Goal: Obtain resource: Download file/media

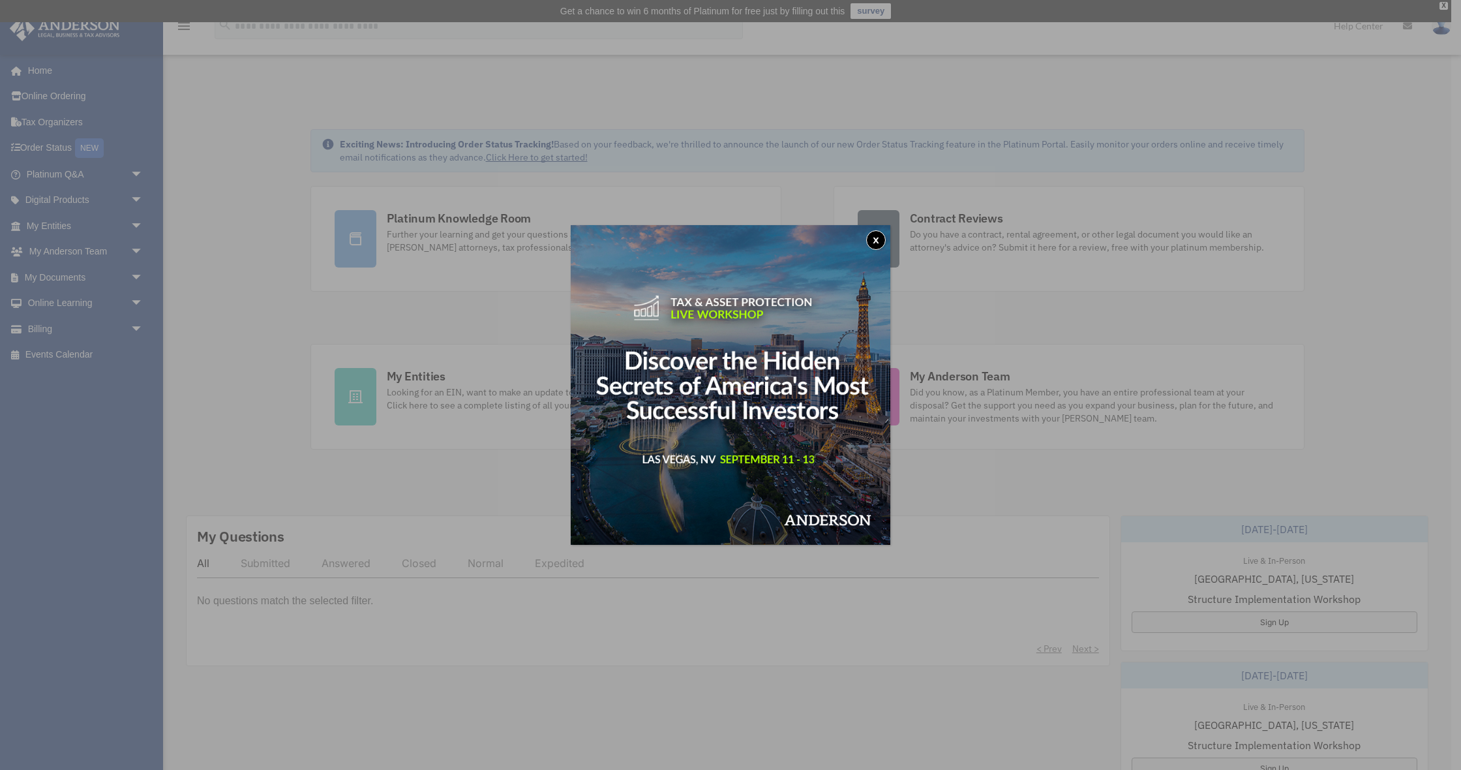
click at [874, 241] on button "x" at bounding box center [876, 240] width 20 height 20
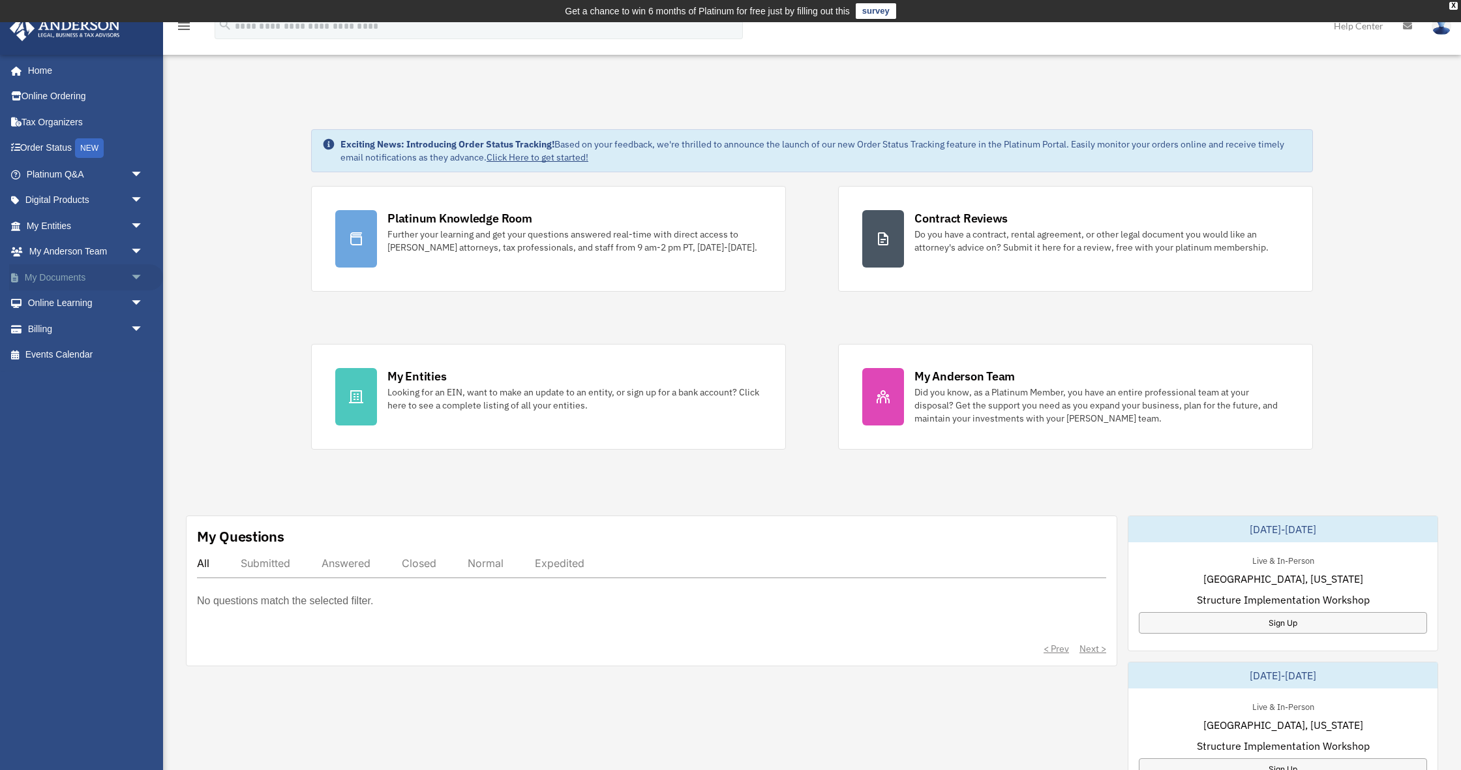
click at [136, 275] on span "arrow_drop_down" at bounding box center [143, 277] width 26 height 27
click at [55, 302] on link "Box" at bounding box center [90, 303] width 145 height 26
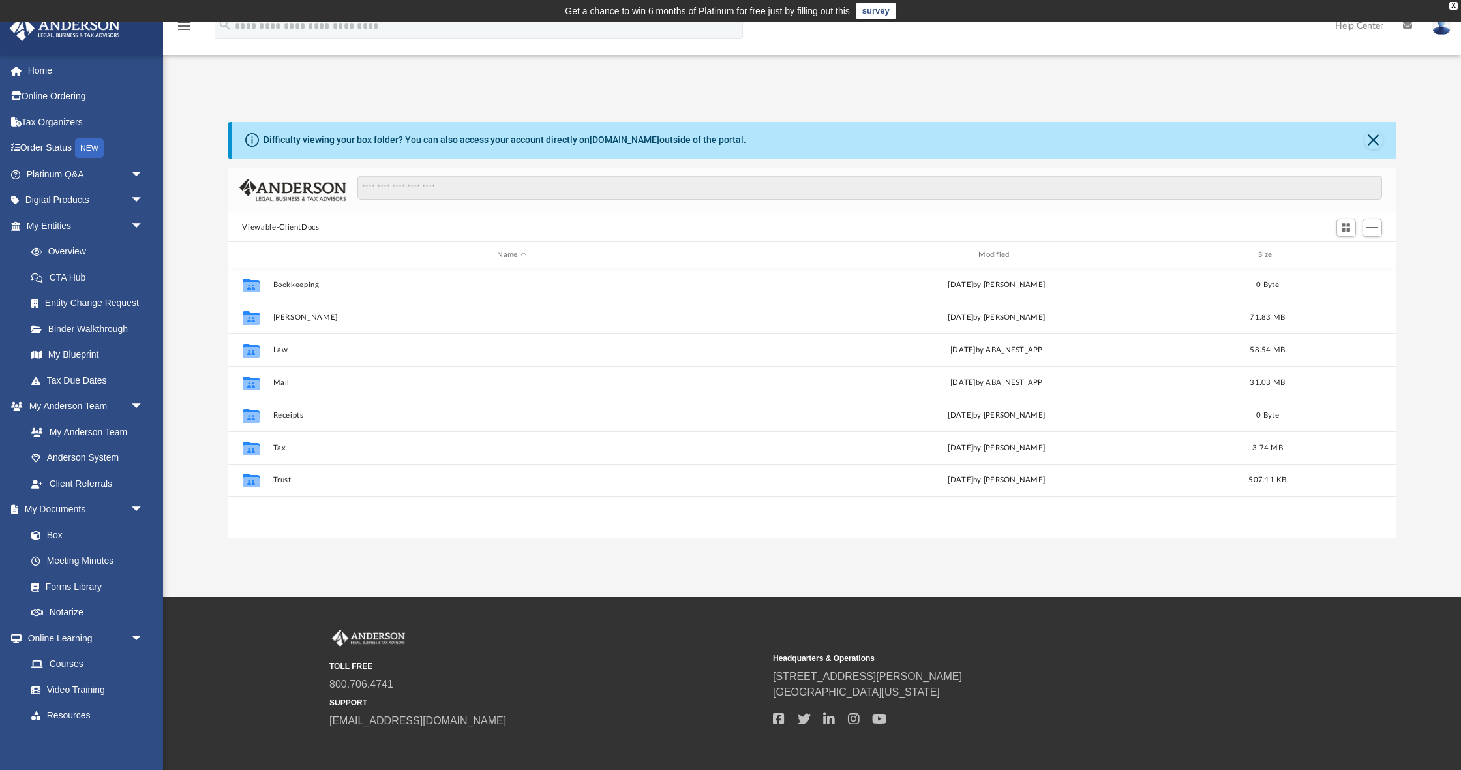
scroll to position [297, 1168]
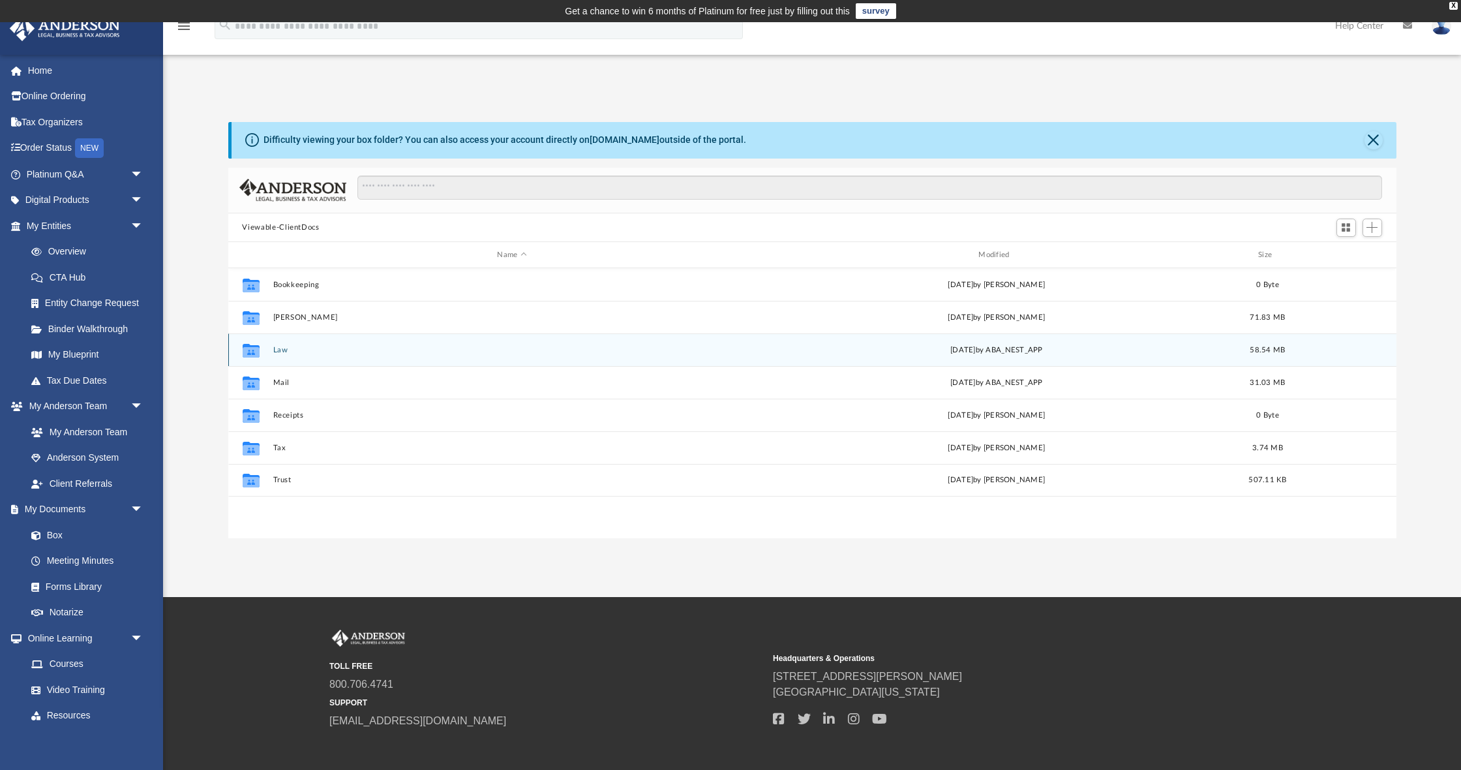
click at [277, 352] on button "Law" at bounding box center [512, 350] width 479 height 8
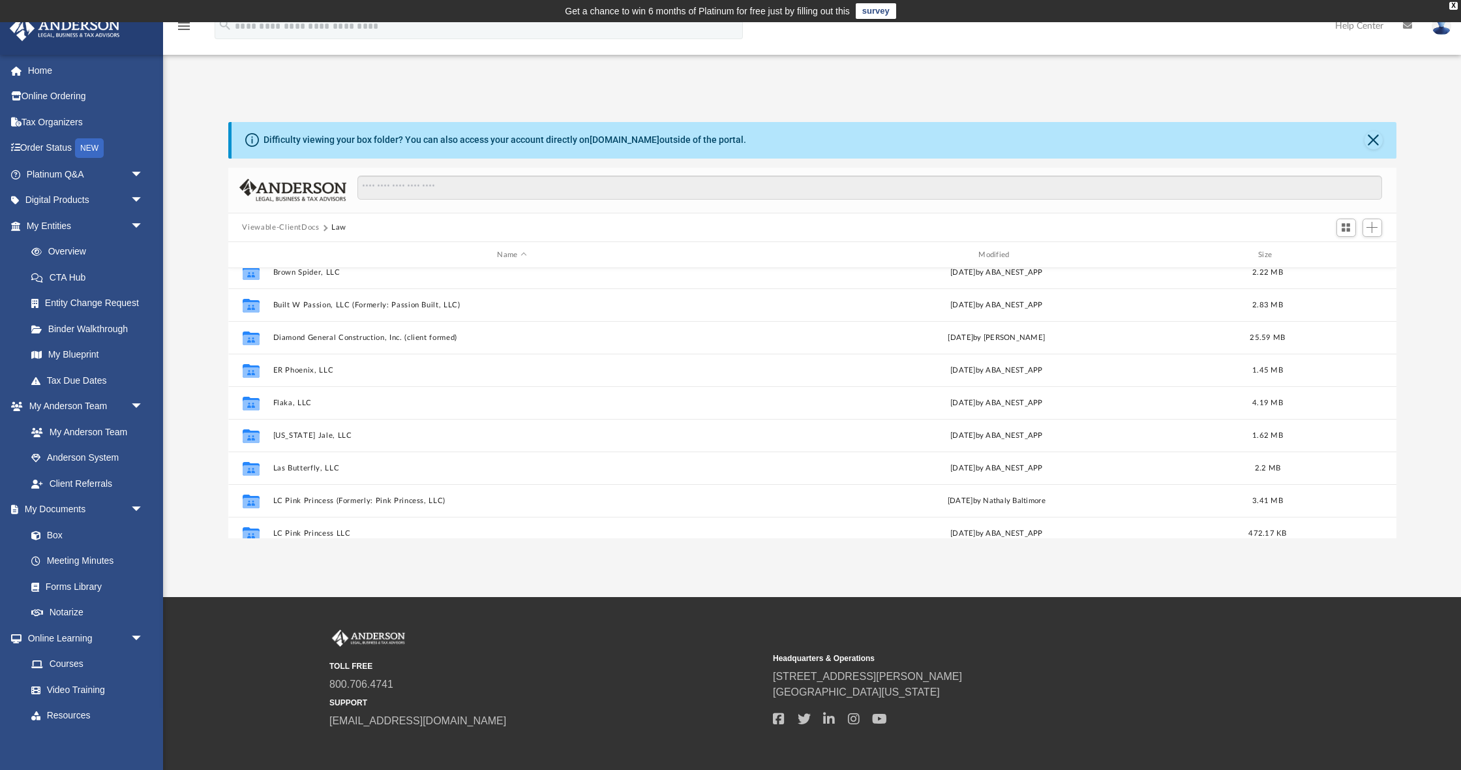
scroll to position [79, 0]
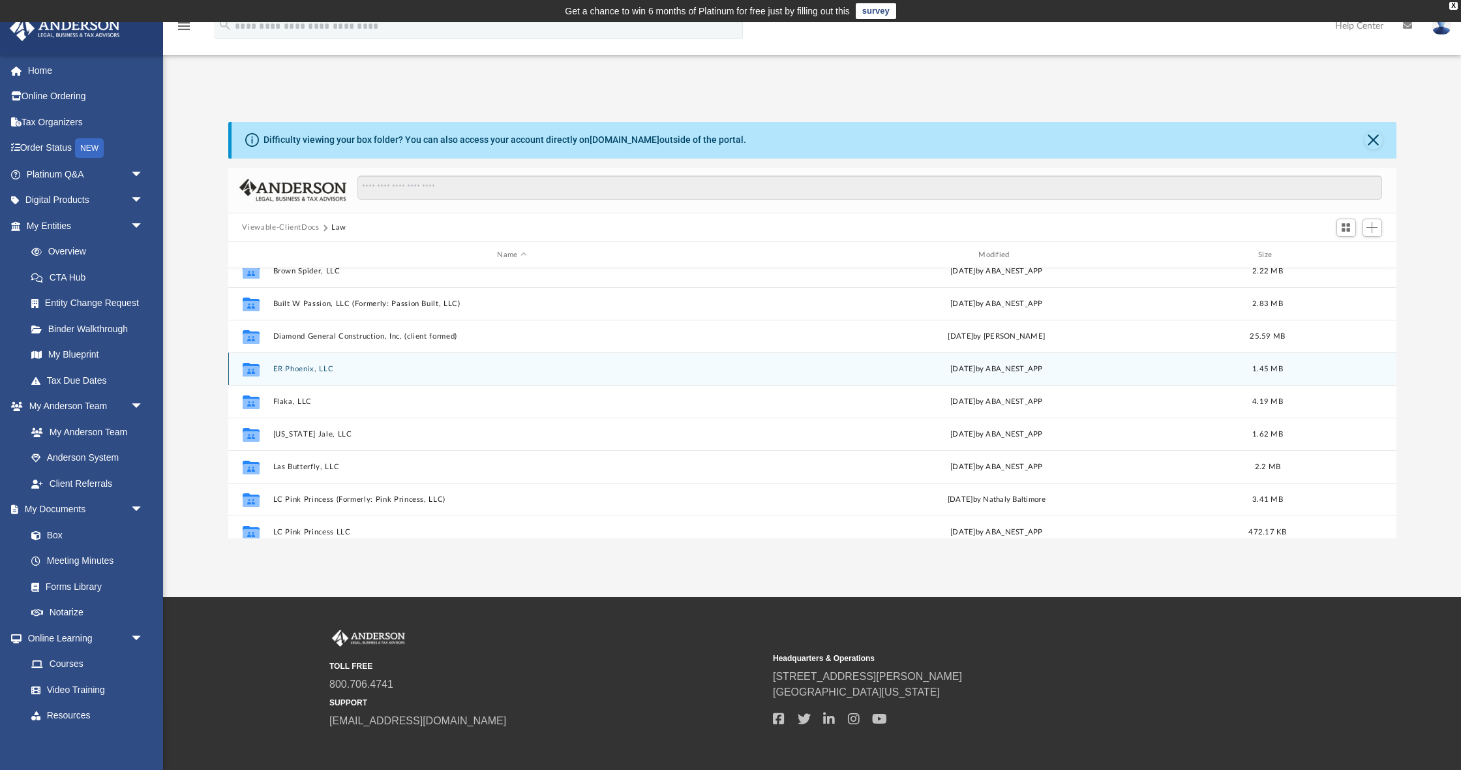
click at [317, 368] on button "ER Phoenix, LLC" at bounding box center [512, 369] width 479 height 8
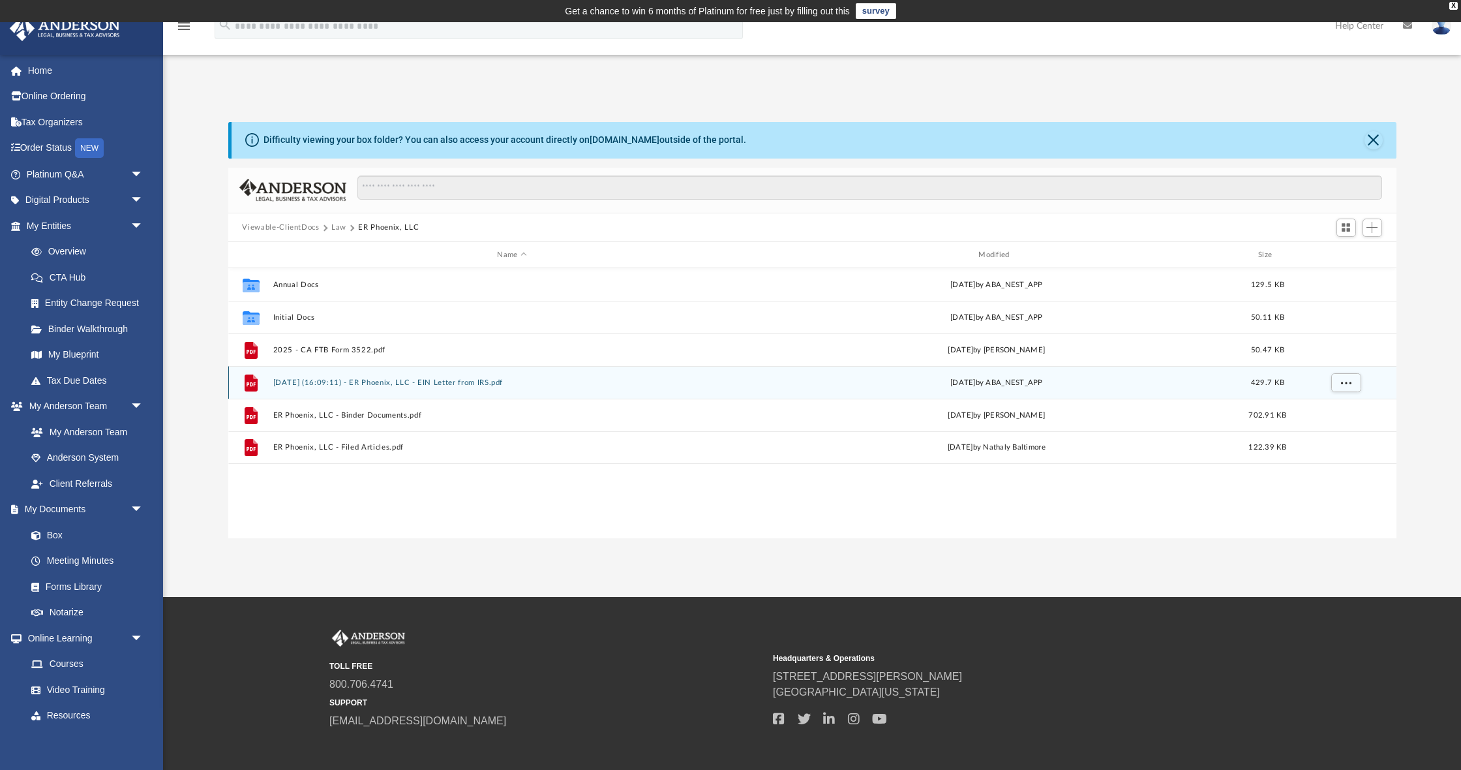
scroll to position [3, 0]
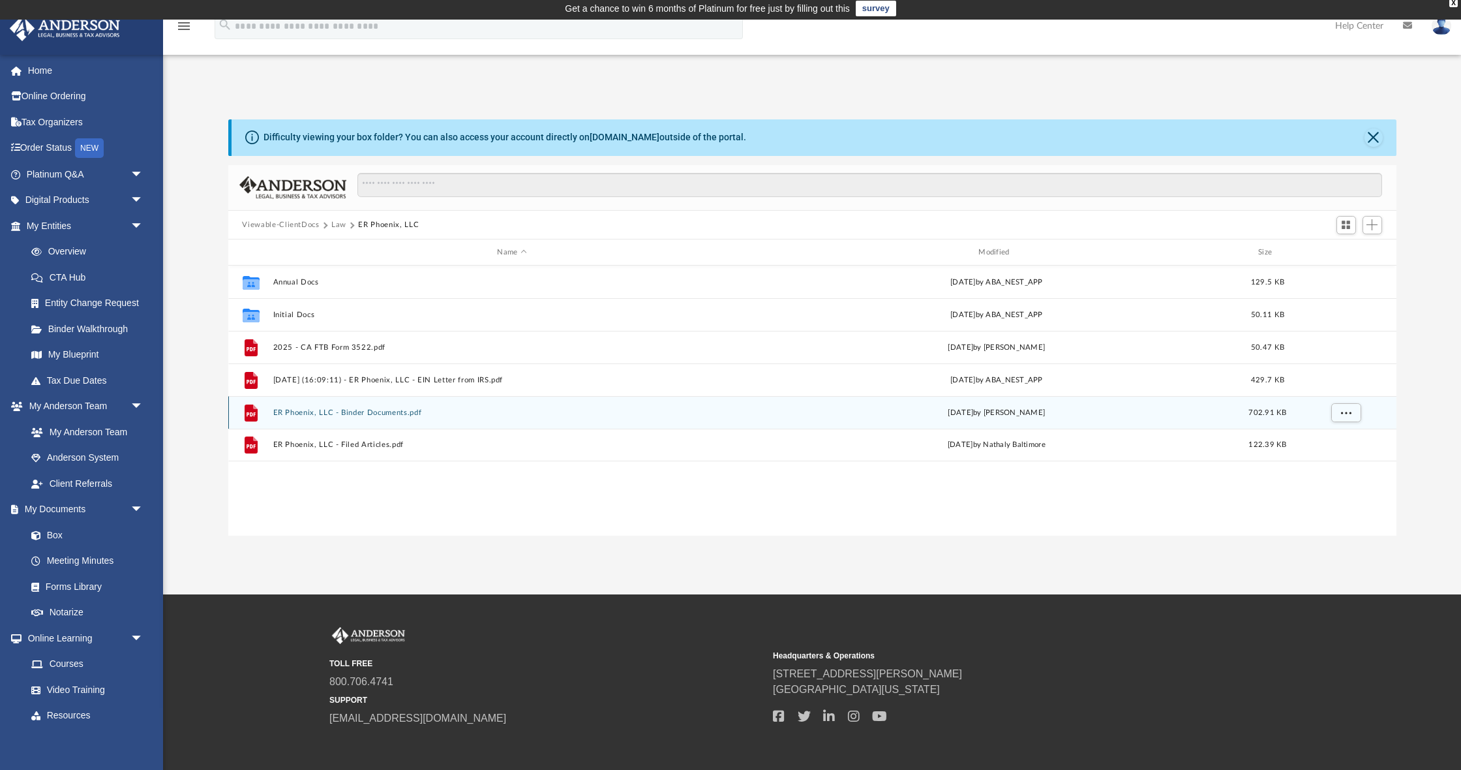
click at [342, 414] on button "ER Phoenix, LLC - Binder Documents.pdf" at bounding box center [512, 412] width 479 height 8
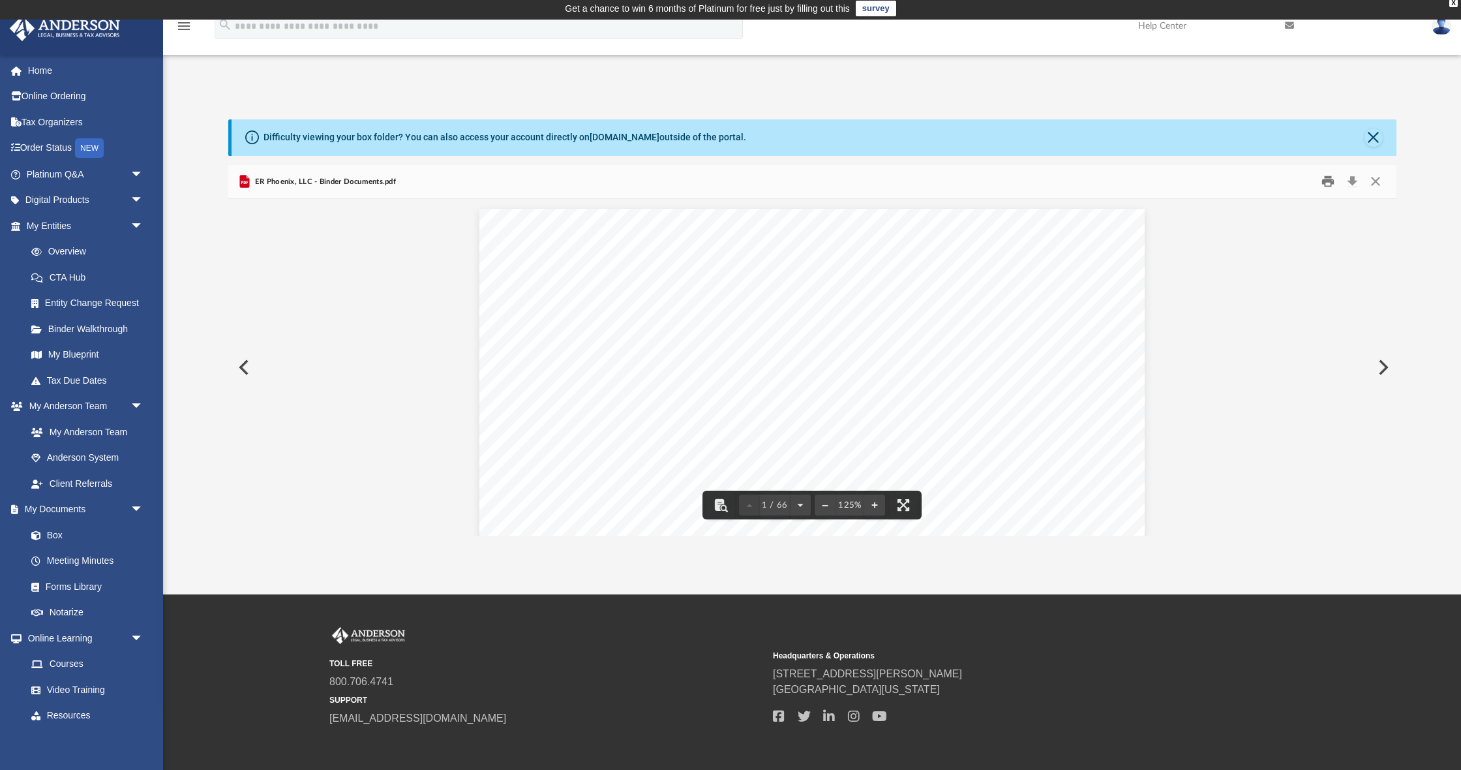
click at [1324, 181] on button "Print" at bounding box center [1328, 182] width 26 height 20
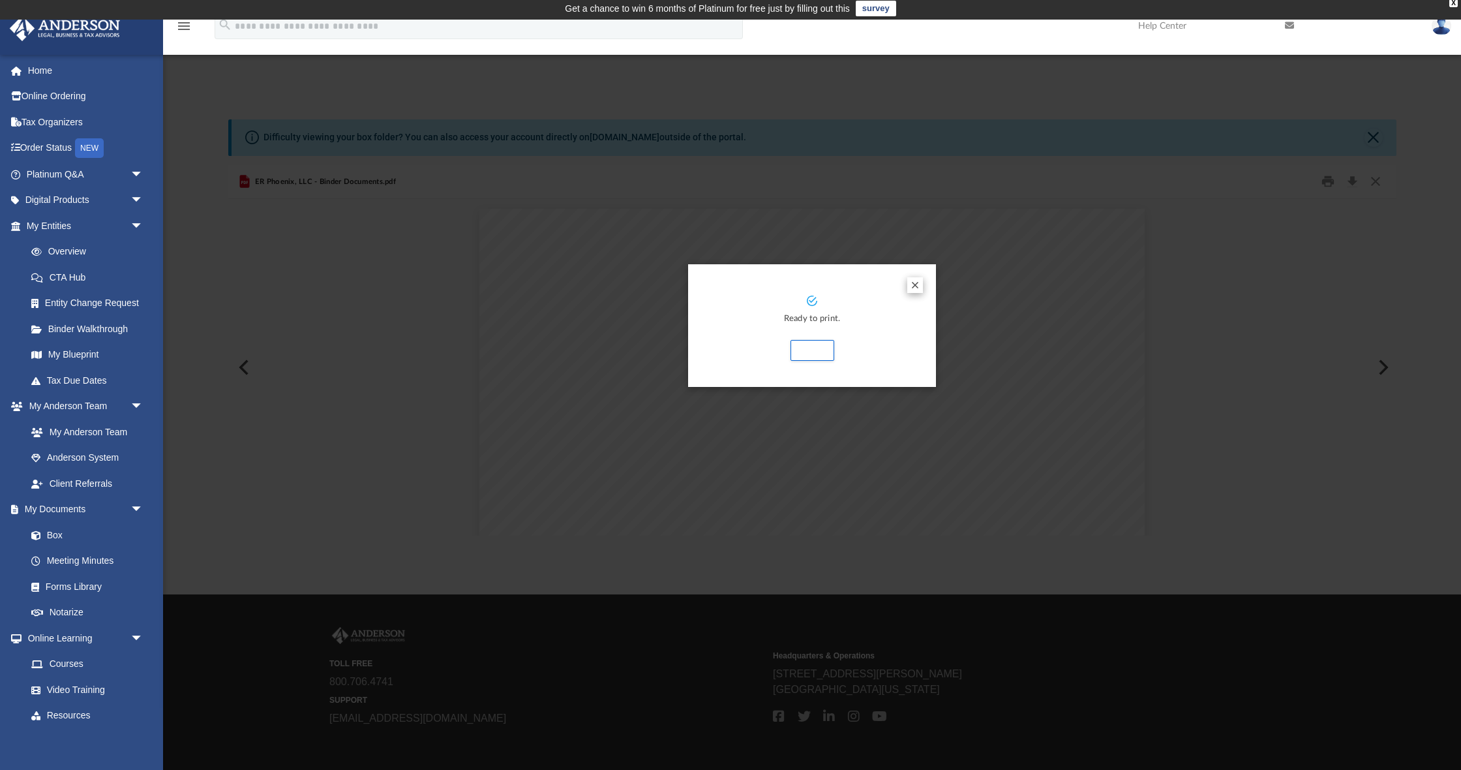
click at [919, 280] on button "Preview" at bounding box center [915, 285] width 16 height 16
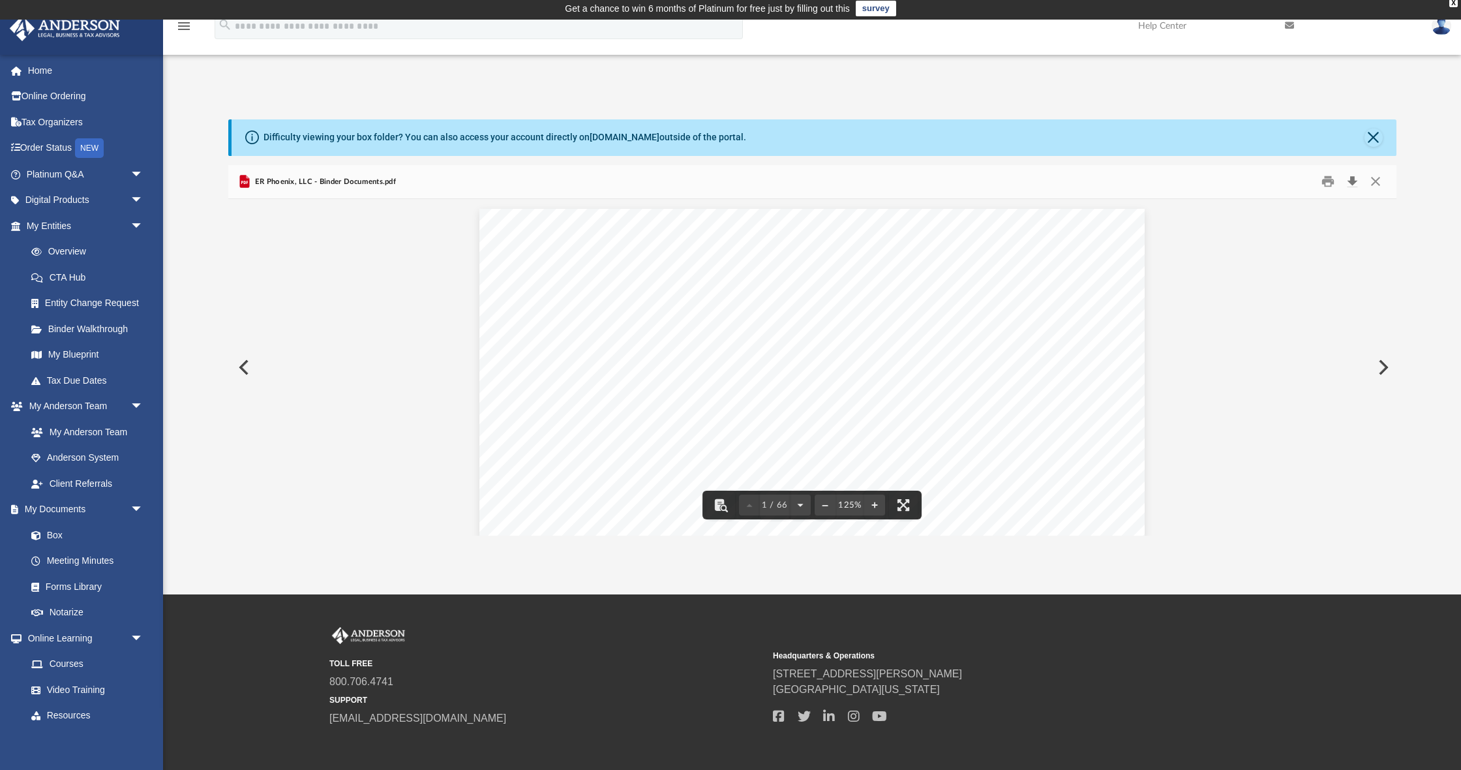
click at [1353, 185] on button "Download" at bounding box center [1352, 182] width 23 height 20
click at [1372, 140] on button "Close" at bounding box center [1373, 137] width 18 height 18
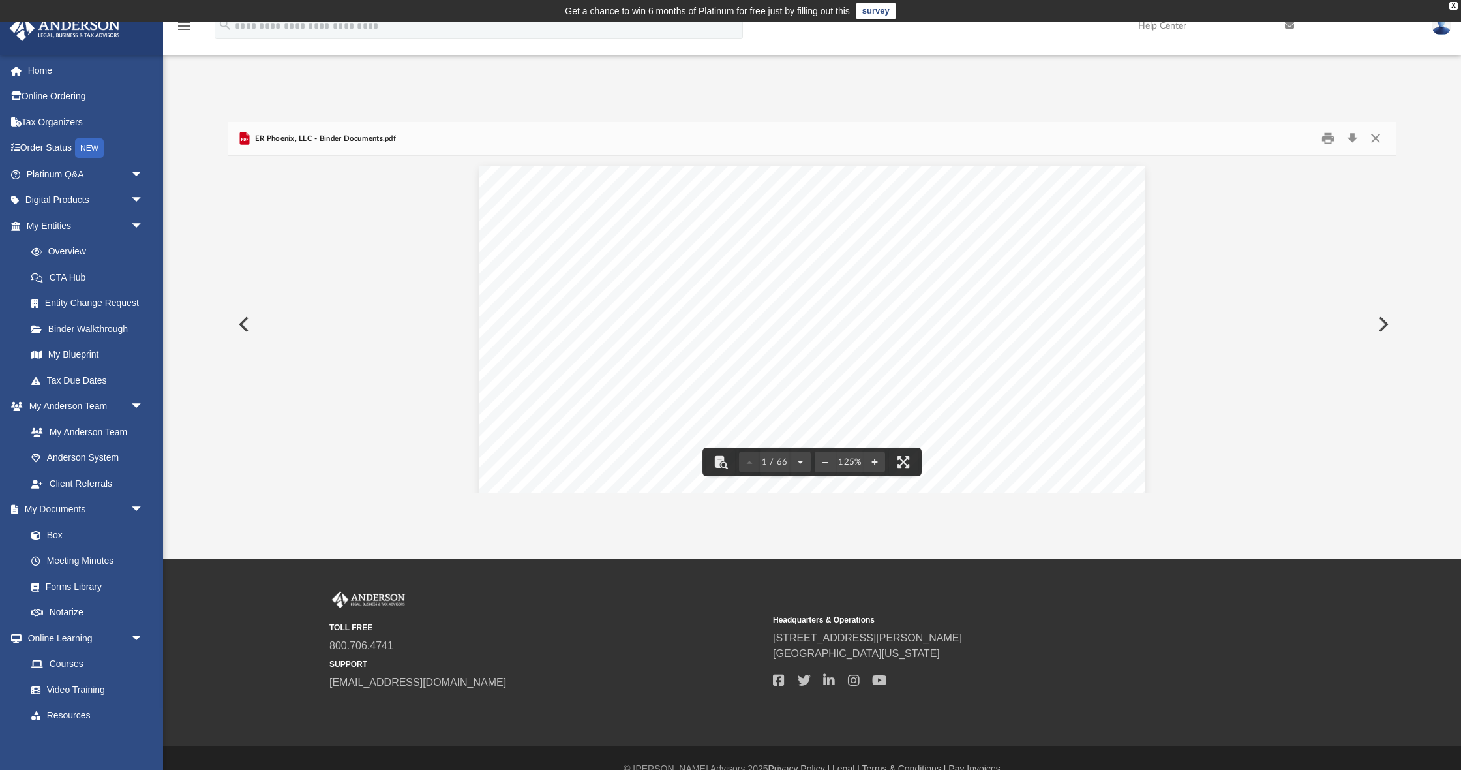
scroll to position [0, 0]
click at [1378, 140] on button "Close" at bounding box center [1375, 138] width 23 height 20
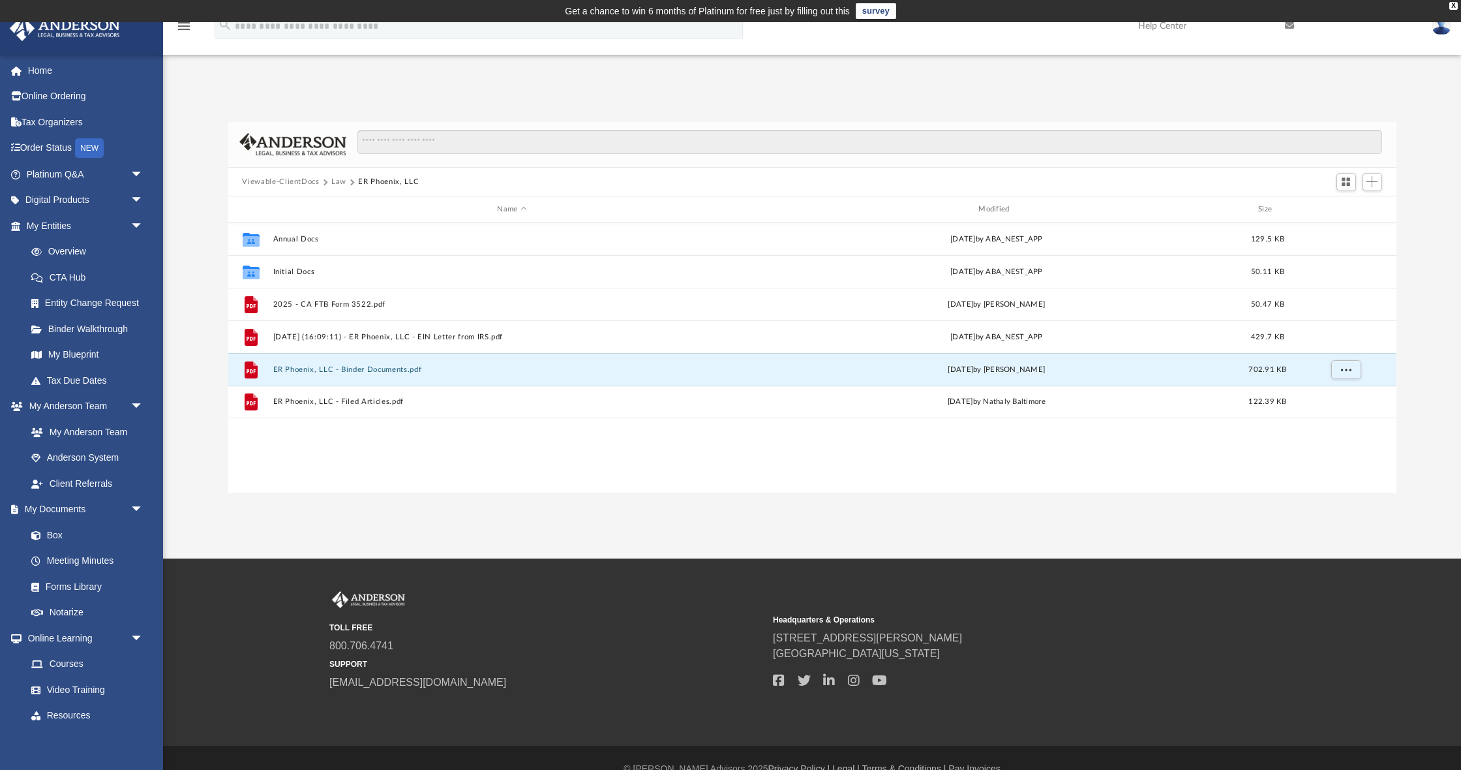
click at [338, 179] on button "Law" at bounding box center [338, 182] width 15 height 12
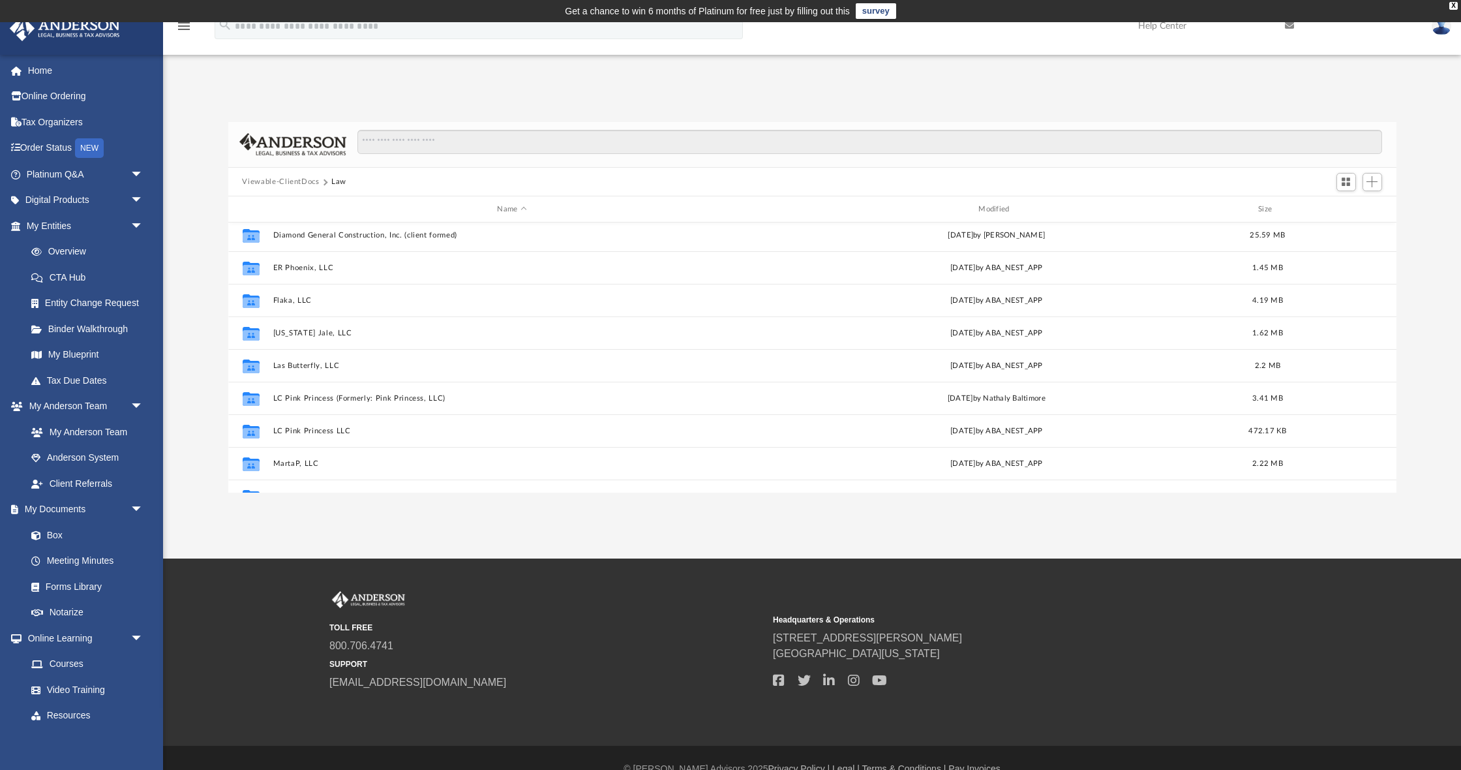
scroll to position [136, 0]
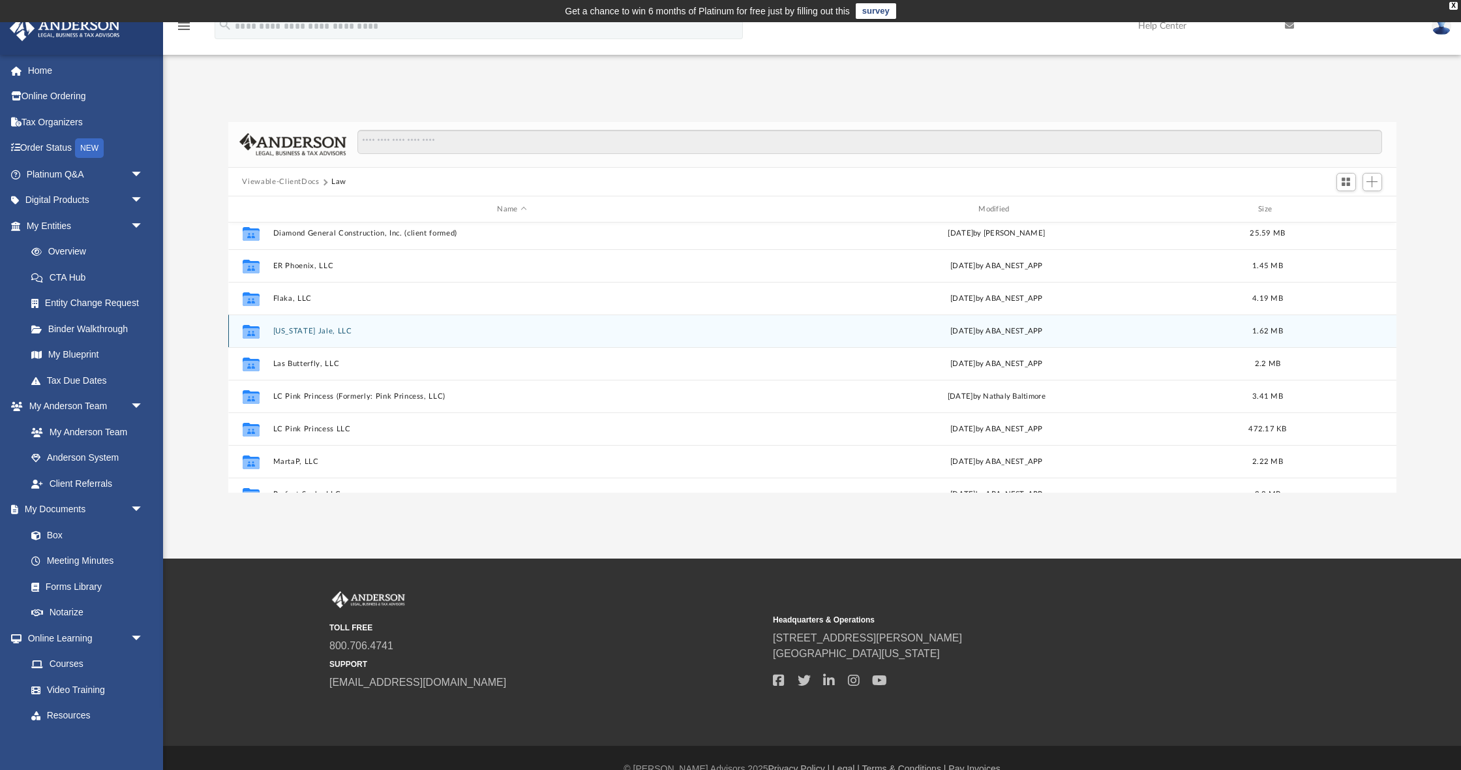
click at [295, 329] on button "[US_STATE] Jale, LLC" at bounding box center [512, 331] width 479 height 8
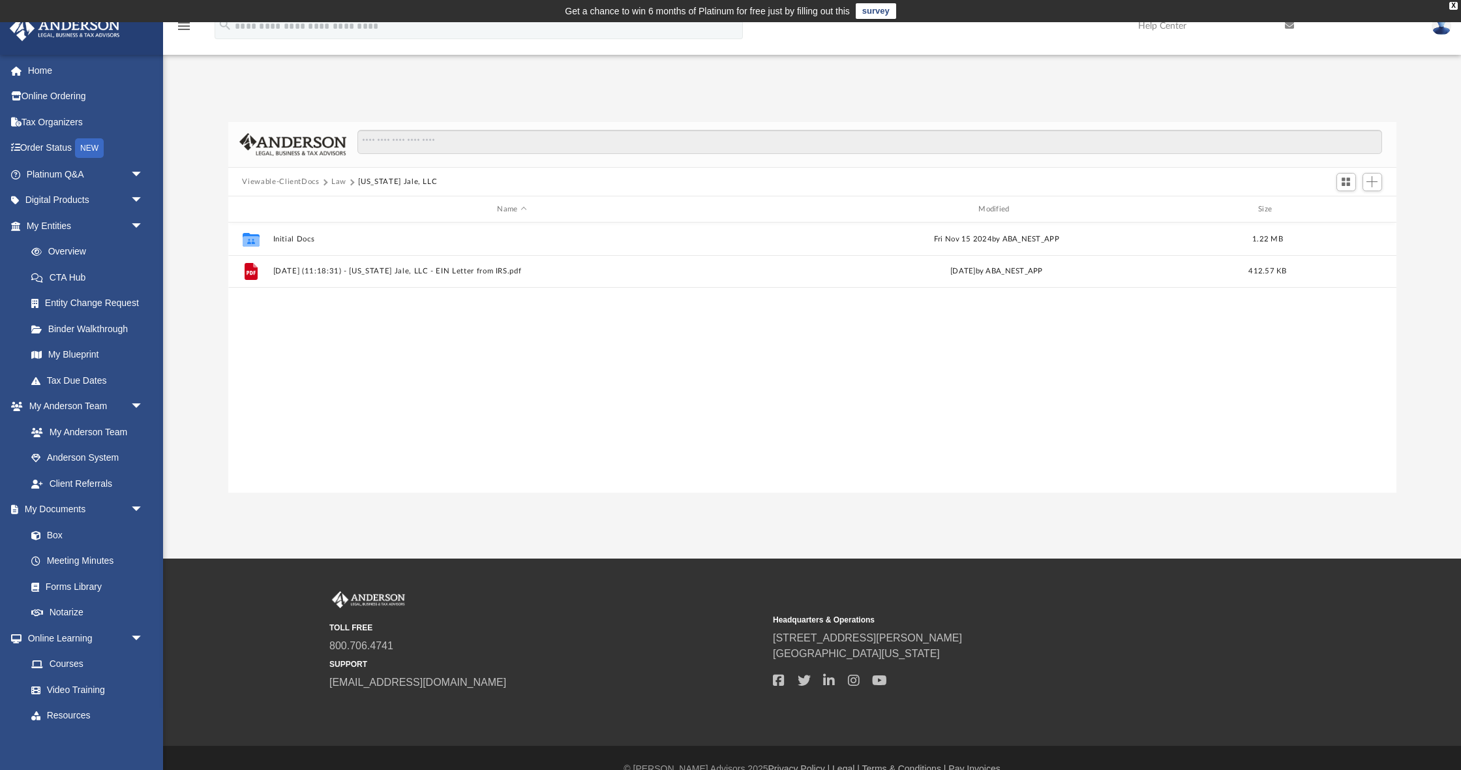
scroll to position [0, 0]
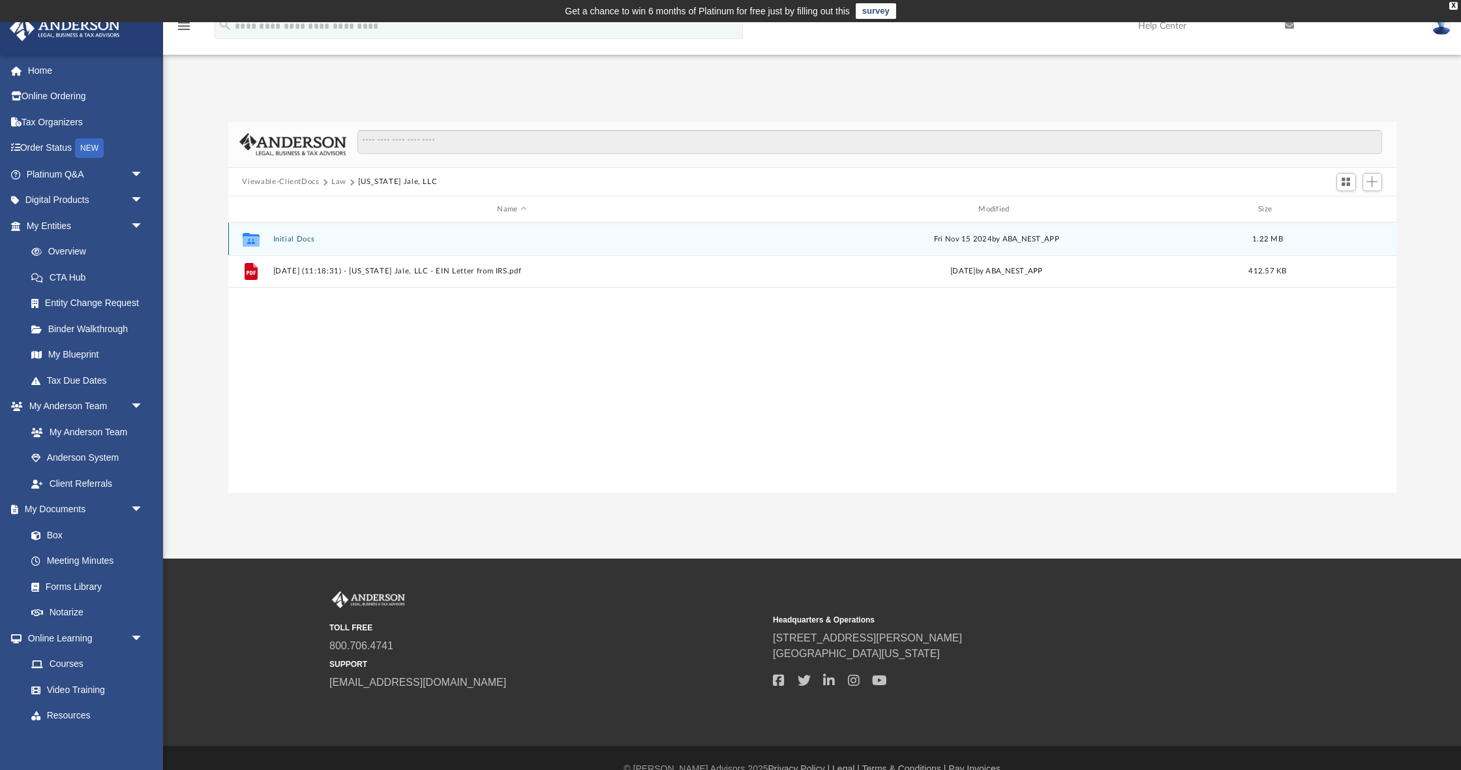
click at [292, 242] on button "Initial Docs" at bounding box center [512, 239] width 479 height 8
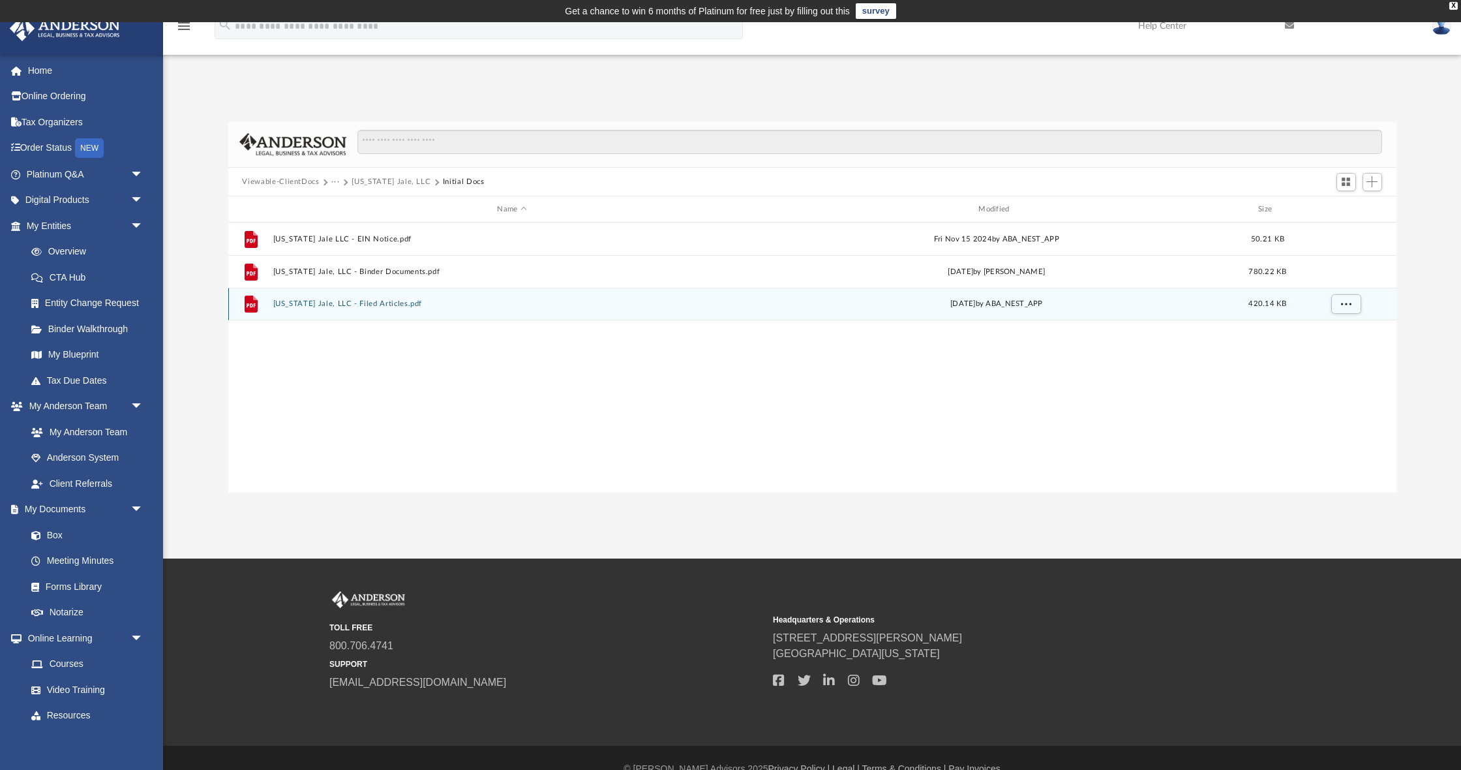
click at [344, 305] on button "[US_STATE] Jale, LLC - Filed Articles.pdf" at bounding box center [512, 304] width 479 height 8
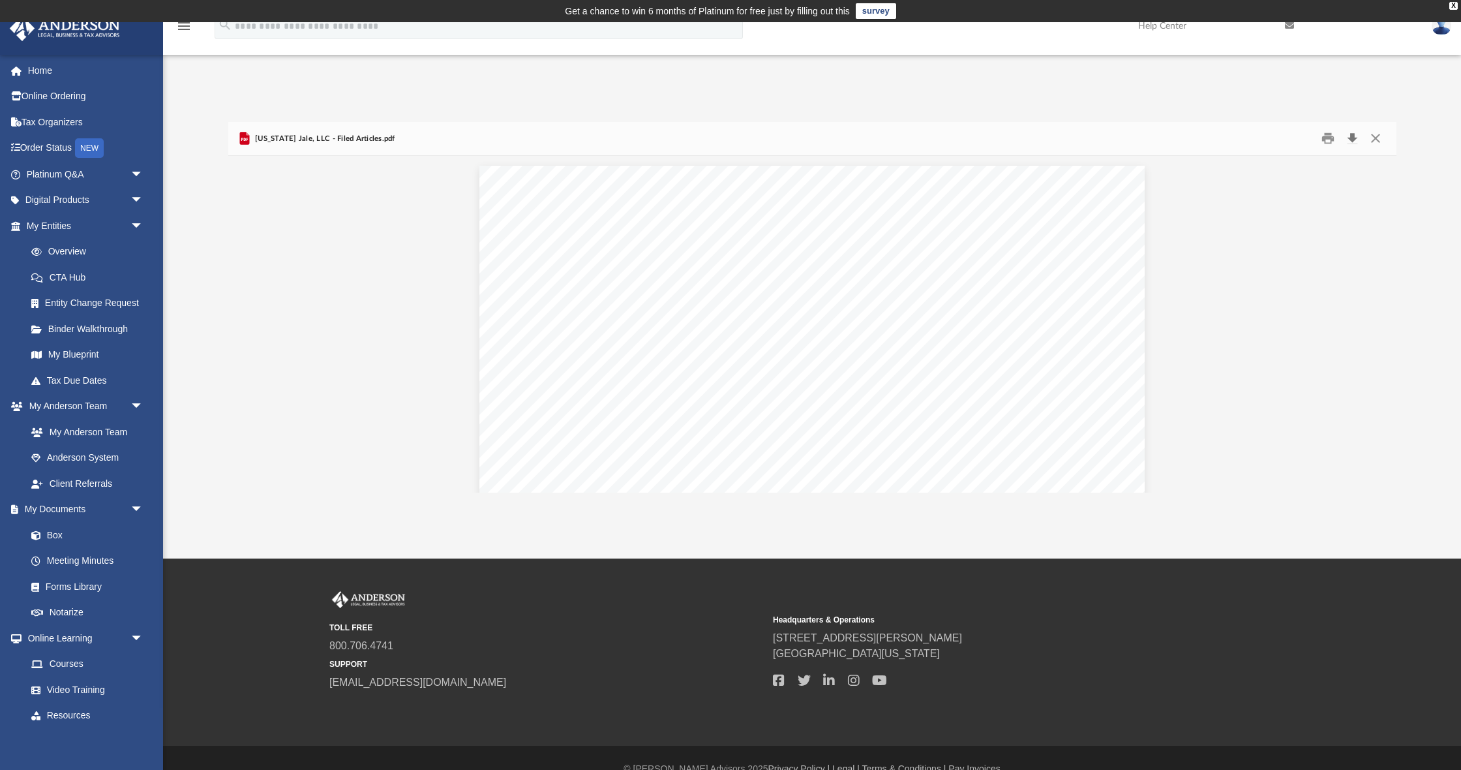
click at [1353, 140] on button "Download" at bounding box center [1352, 138] width 23 height 20
click at [1374, 140] on button "Close" at bounding box center [1375, 138] width 23 height 20
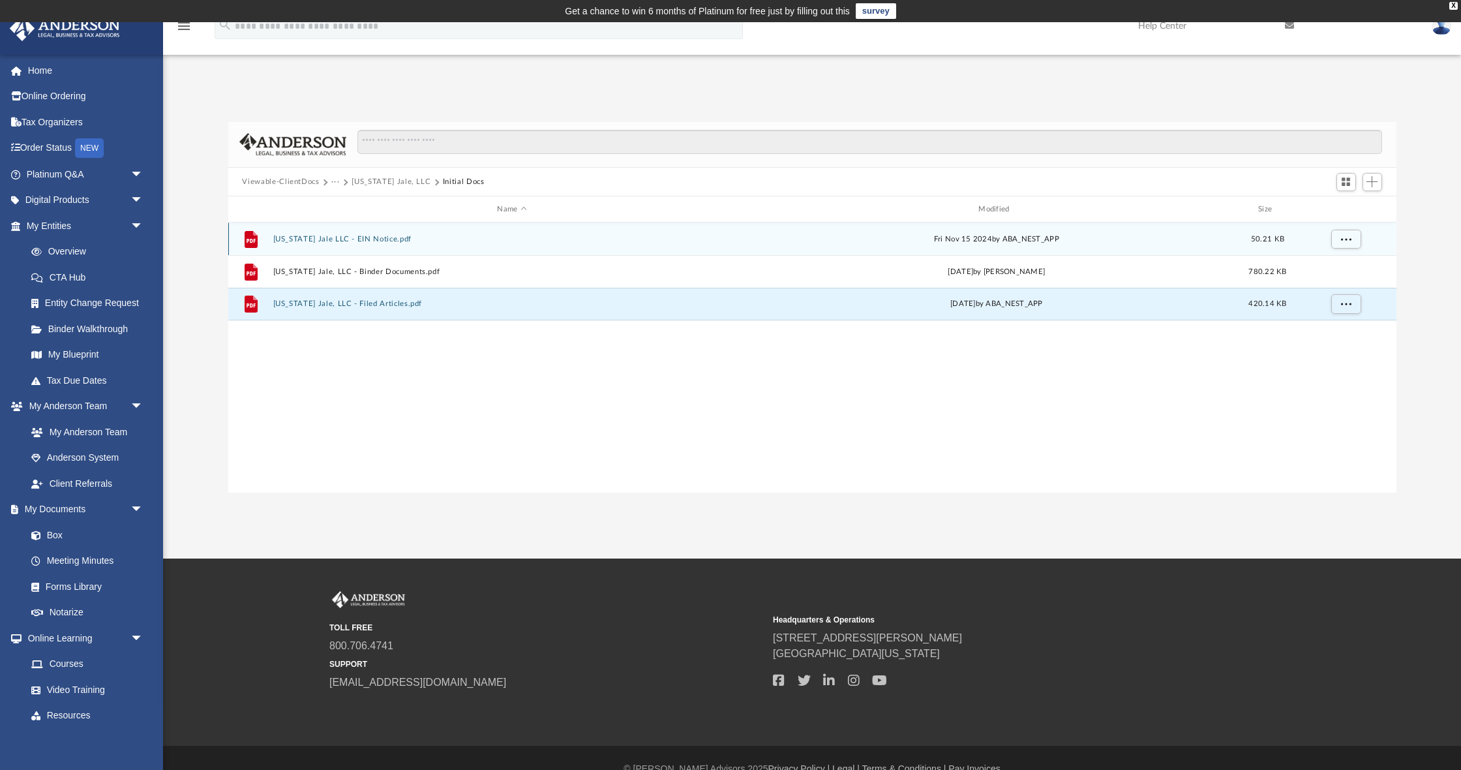
click at [361, 241] on button "[US_STATE] Jale LLC - EIN Notice.pdf" at bounding box center [512, 239] width 479 height 8
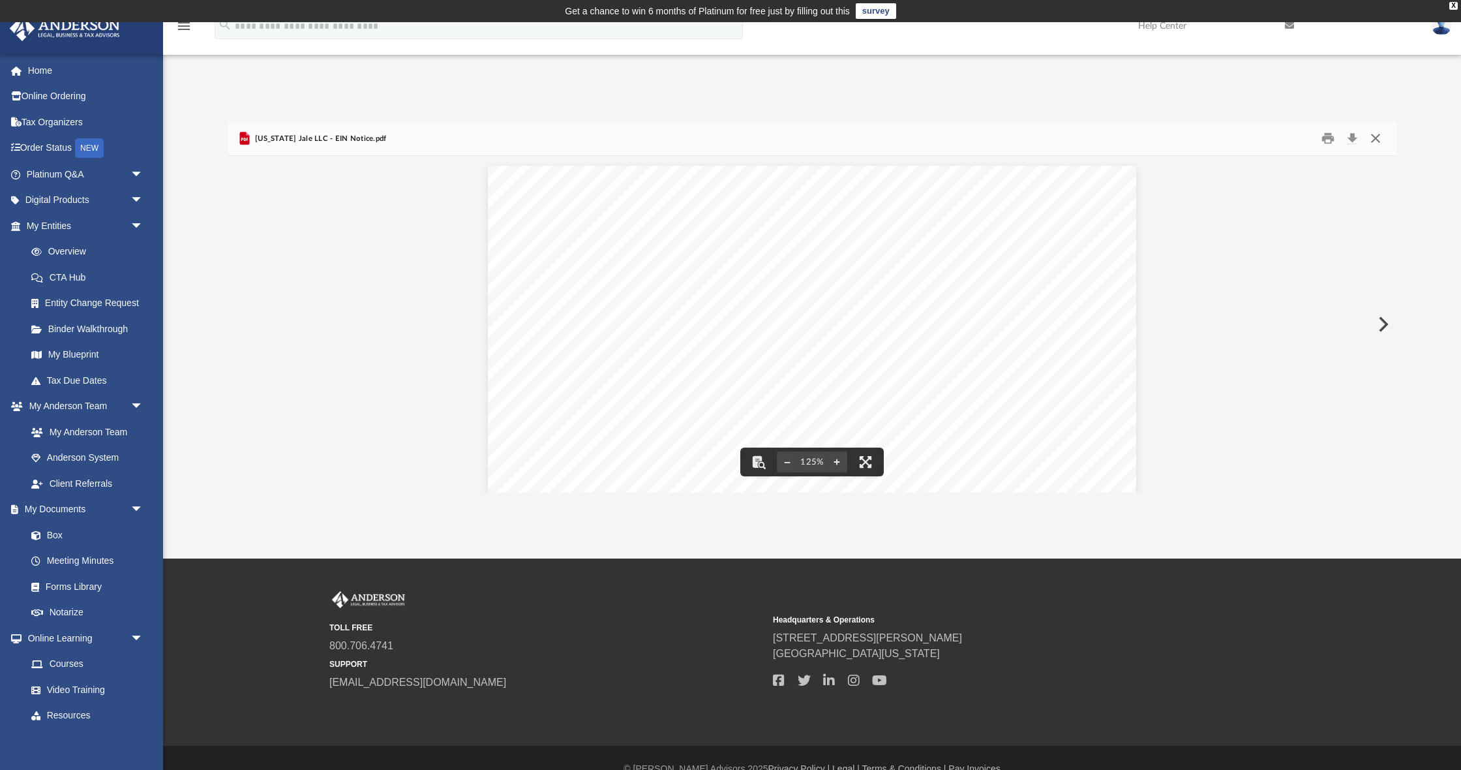
click at [1375, 138] on button "Close" at bounding box center [1375, 138] width 23 height 20
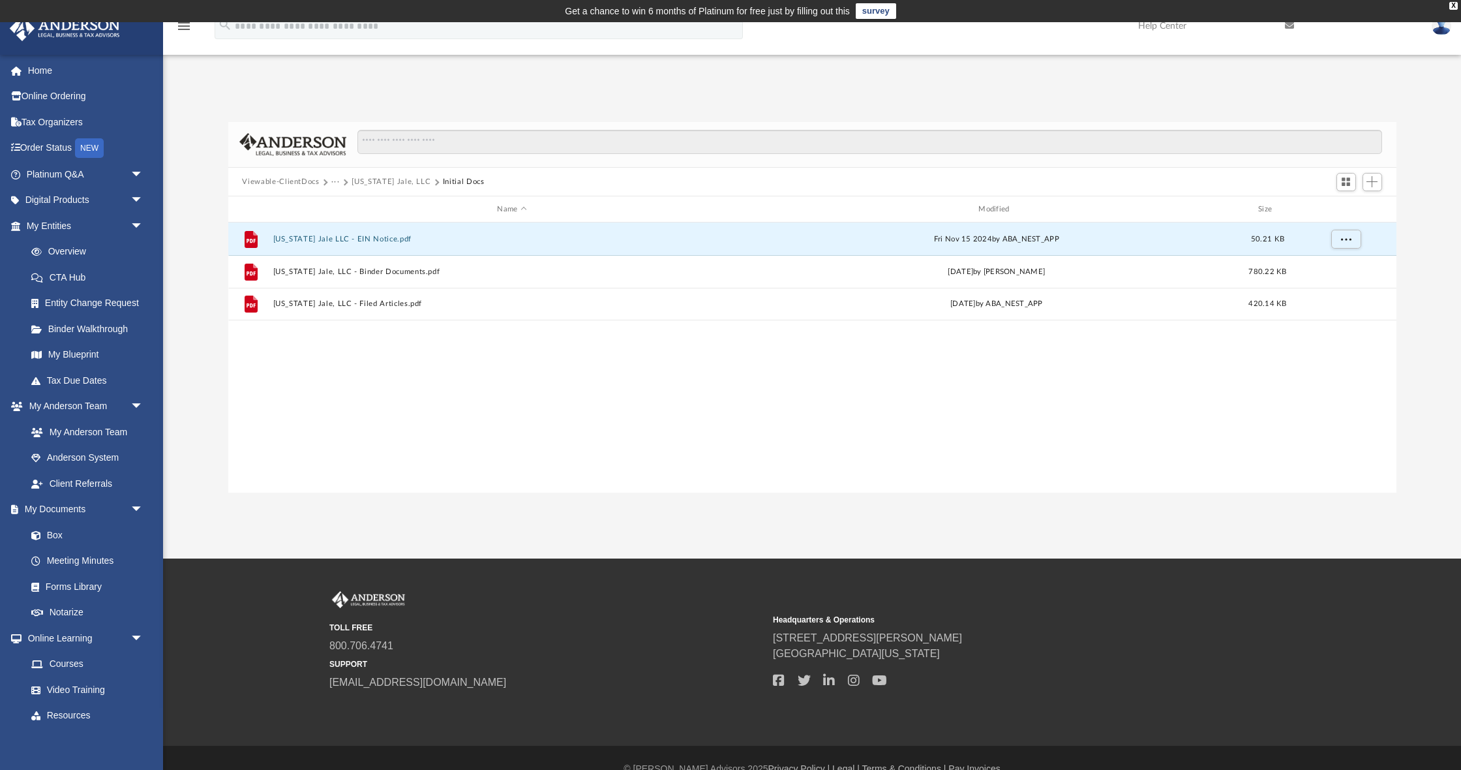
click at [268, 181] on button "Viewable-ClientDocs" at bounding box center [280, 182] width 77 height 12
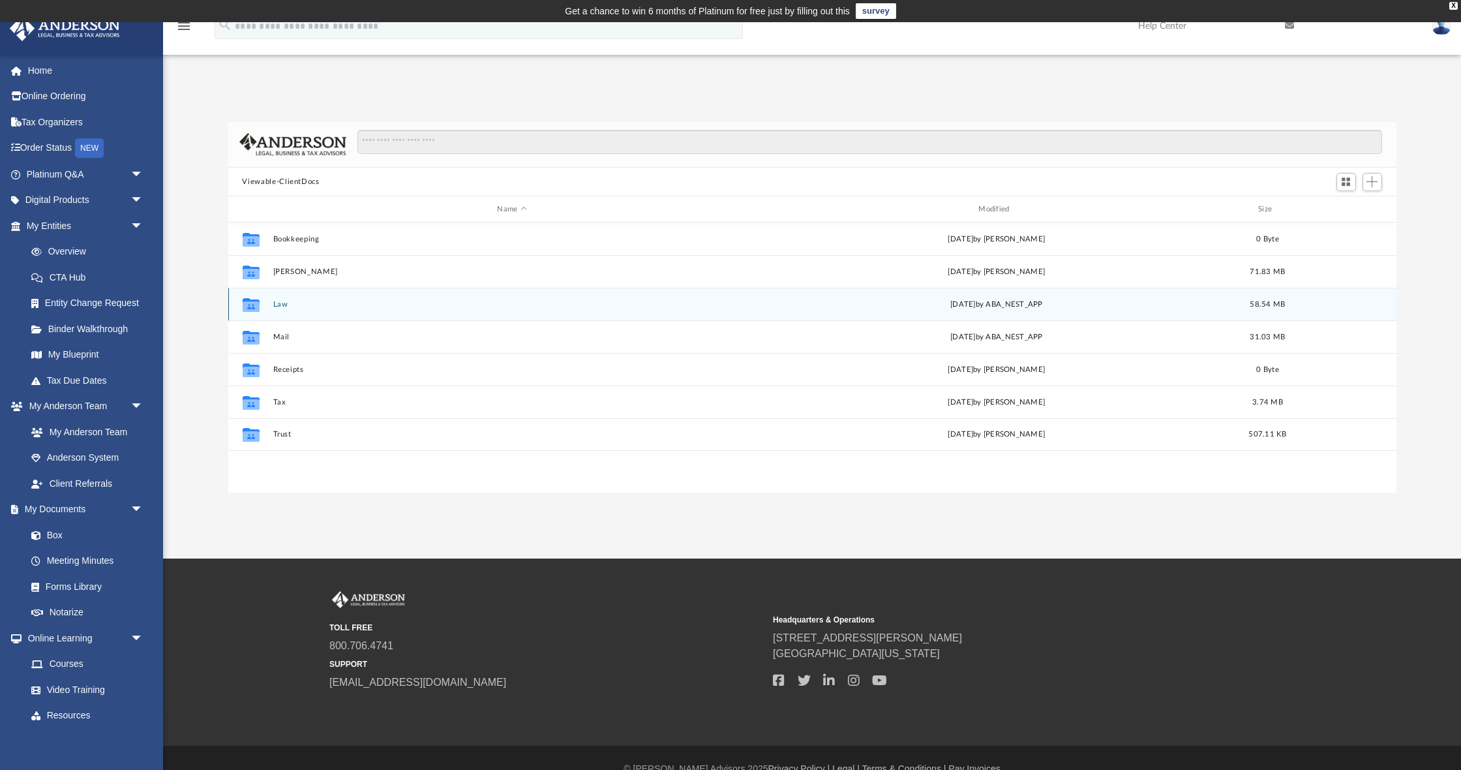
click at [278, 305] on button "Law" at bounding box center [512, 304] width 479 height 8
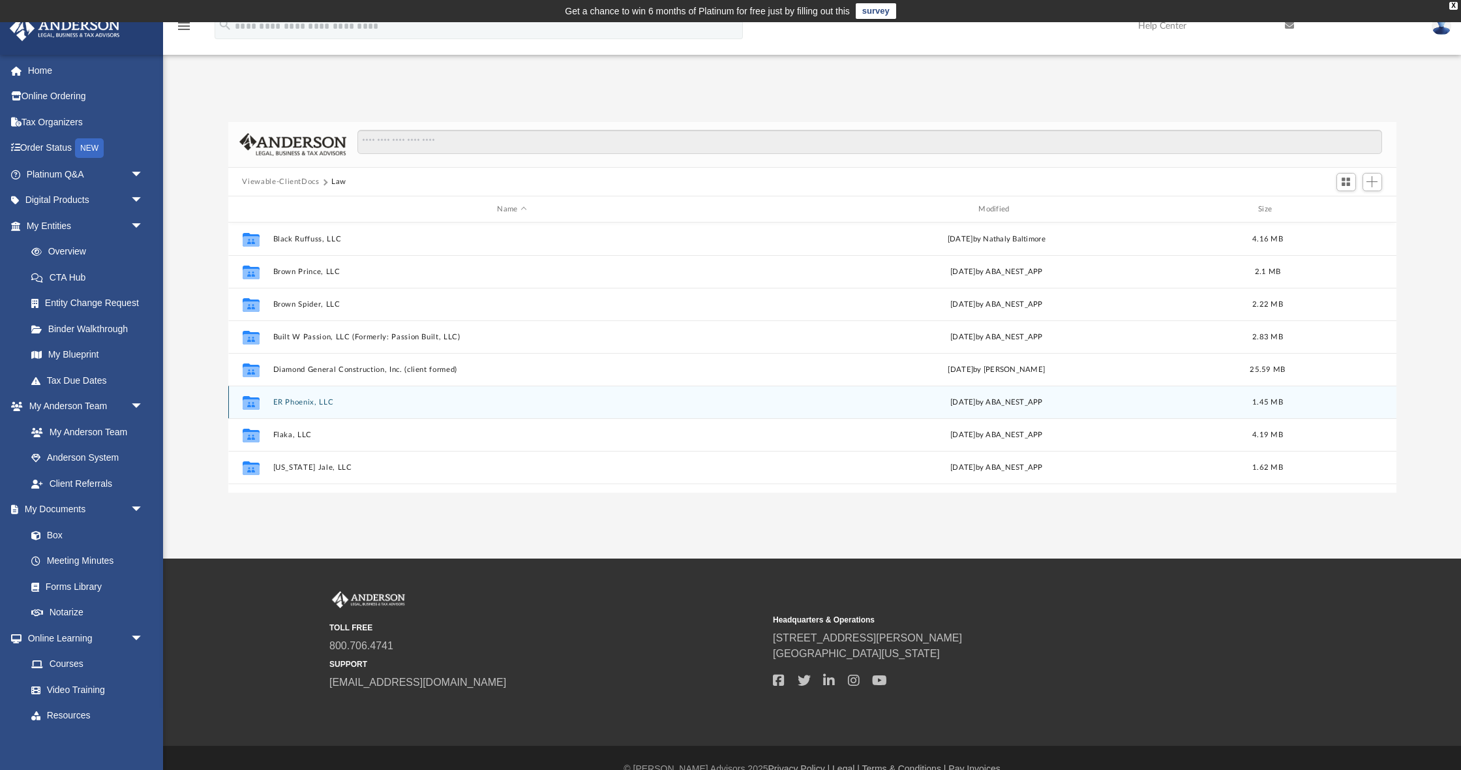
click at [284, 397] on div "Collaborated Folder ER Phoenix, LLC [DATE] by ABA_NEST_APP 1.45 MB" at bounding box center [812, 401] width 1168 height 33
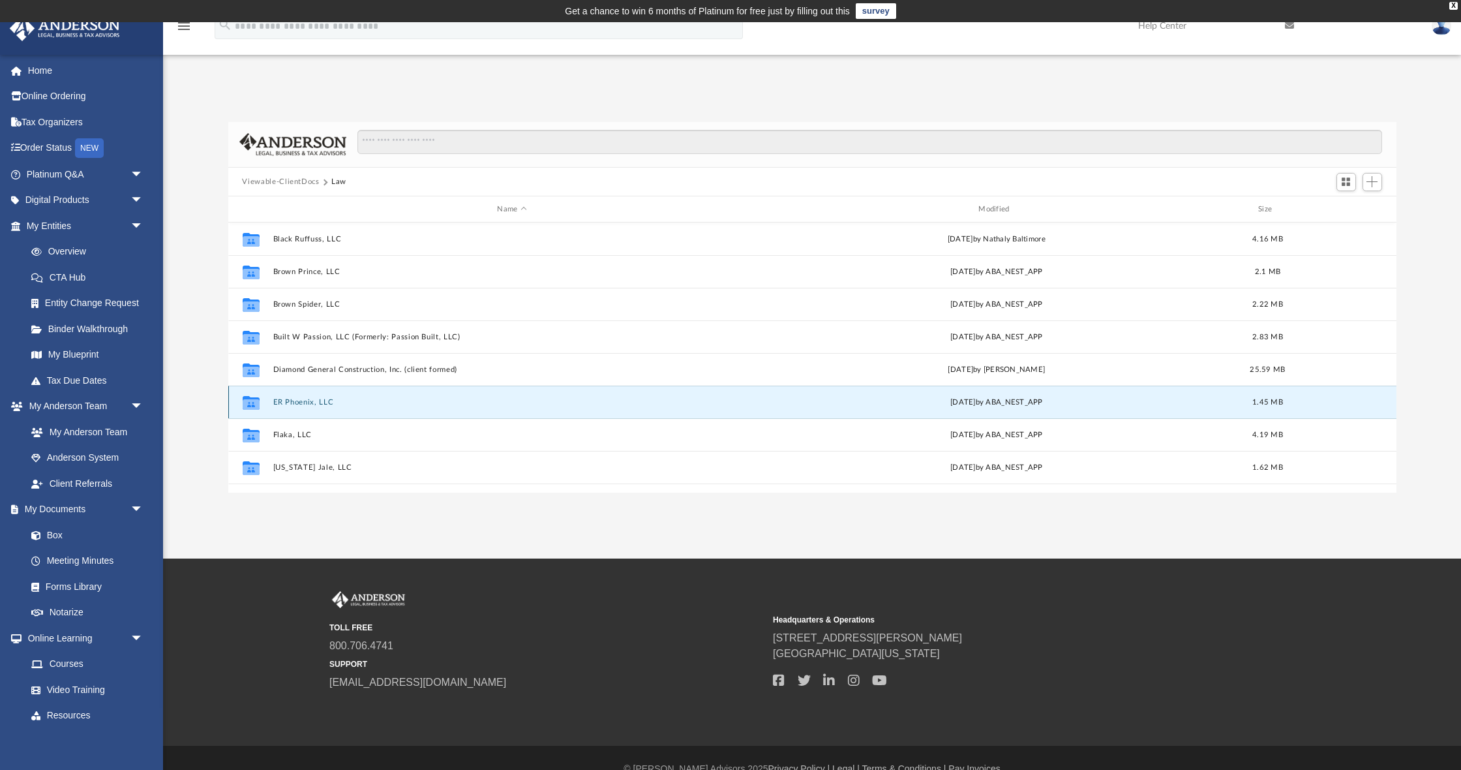
click at [282, 398] on button "ER Phoenix, LLC" at bounding box center [512, 402] width 479 height 8
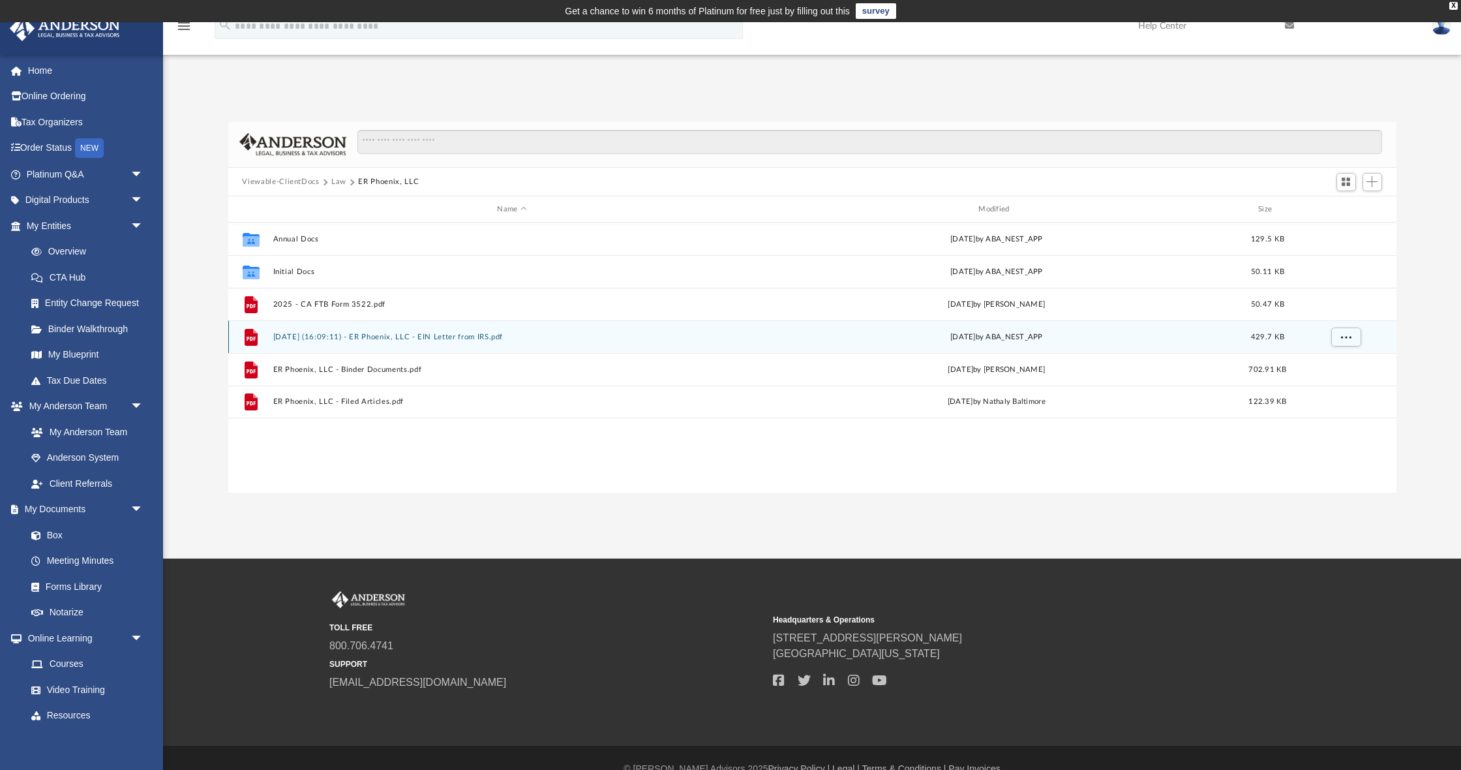
click at [355, 337] on button "[DATE] (16:09:11) - ER Phoenix, LLC - EIN Letter from IRS.pdf" at bounding box center [512, 337] width 479 height 8
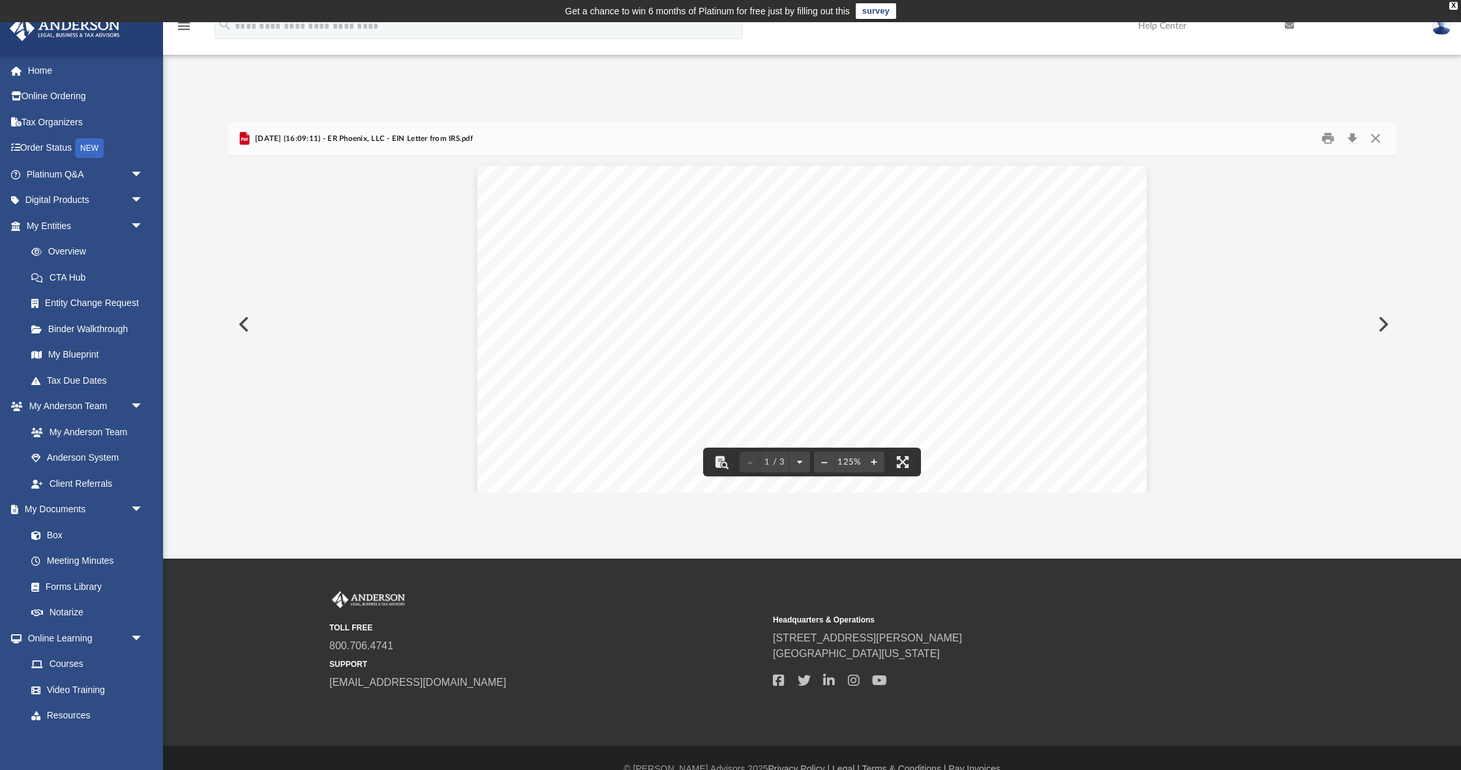
scroll to position [1, 0]
click at [1379, 137] on button "Close" at bounding box center [1375, 138] width 23 height 20
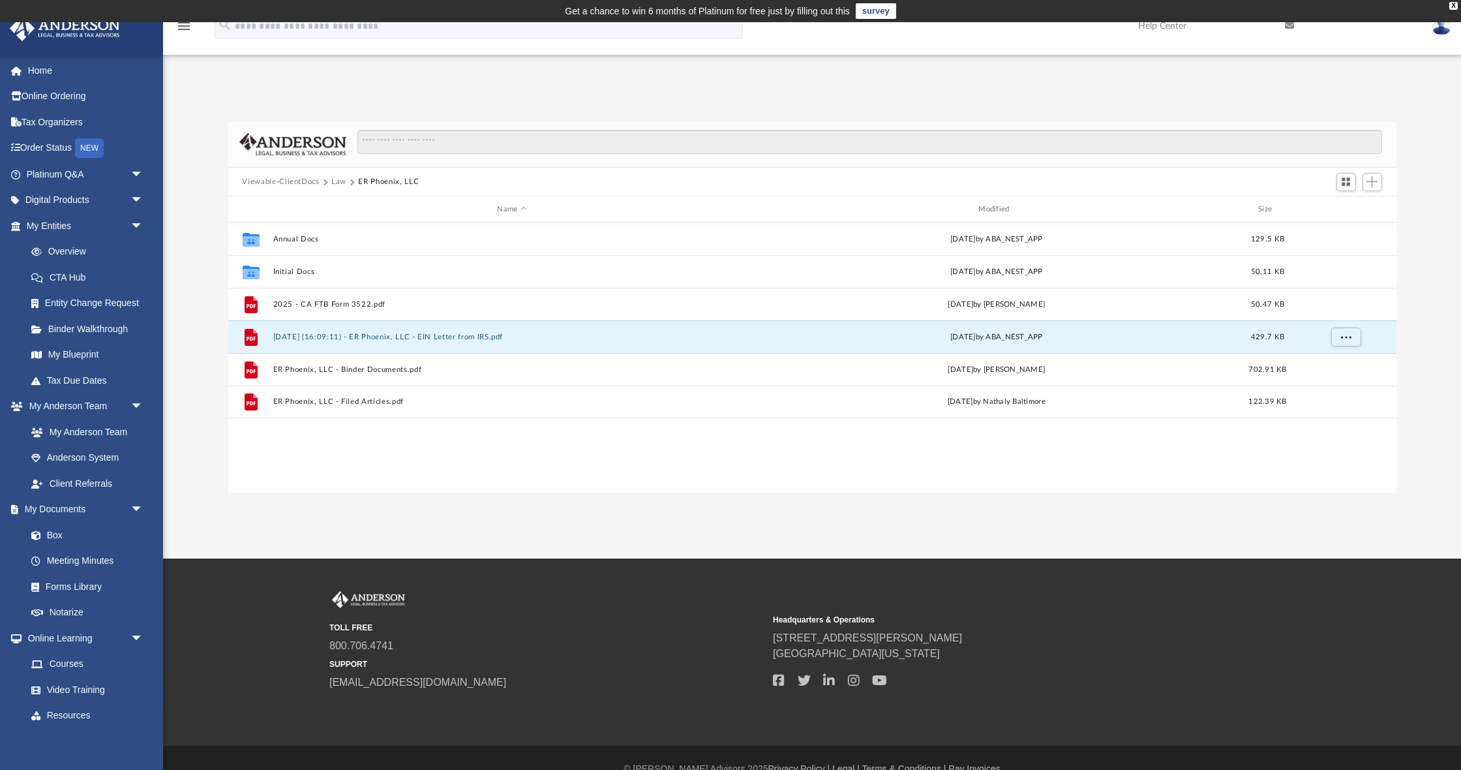
click at [1445, 30] on img at bounding box center [1442, 25] width 20 height 19
click at [1203, 113] on link "Logout" at bounding box center [1245, 113] width 130 height 27
